Goal: Find specific page/section: Find specific page/section

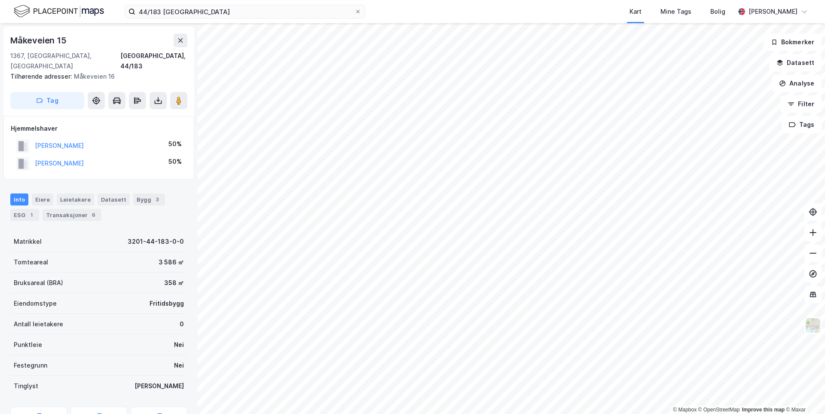
click at [93, 11] on img at bounding box center [59, 11] width 90 height 15
